Goal: Task Accomplishment & Management: Manage account settings

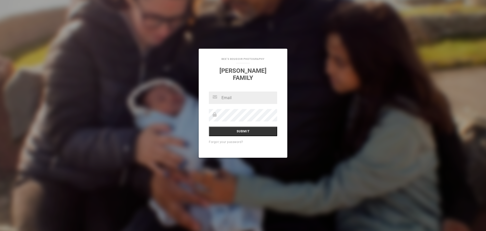
click at [239, 97] on input "text" at bounding box center [243, 97] width 68 height 12
click at [247, 101] on input "text" at bounding box center [243, 97] width 68 height 12
type input "marielleask@live.co.uk"
click at [246, 133] on input "Submit" at bounding box center [243, 131] width 68 height 10
